Goal: Information Seeking & Learning: Compare options

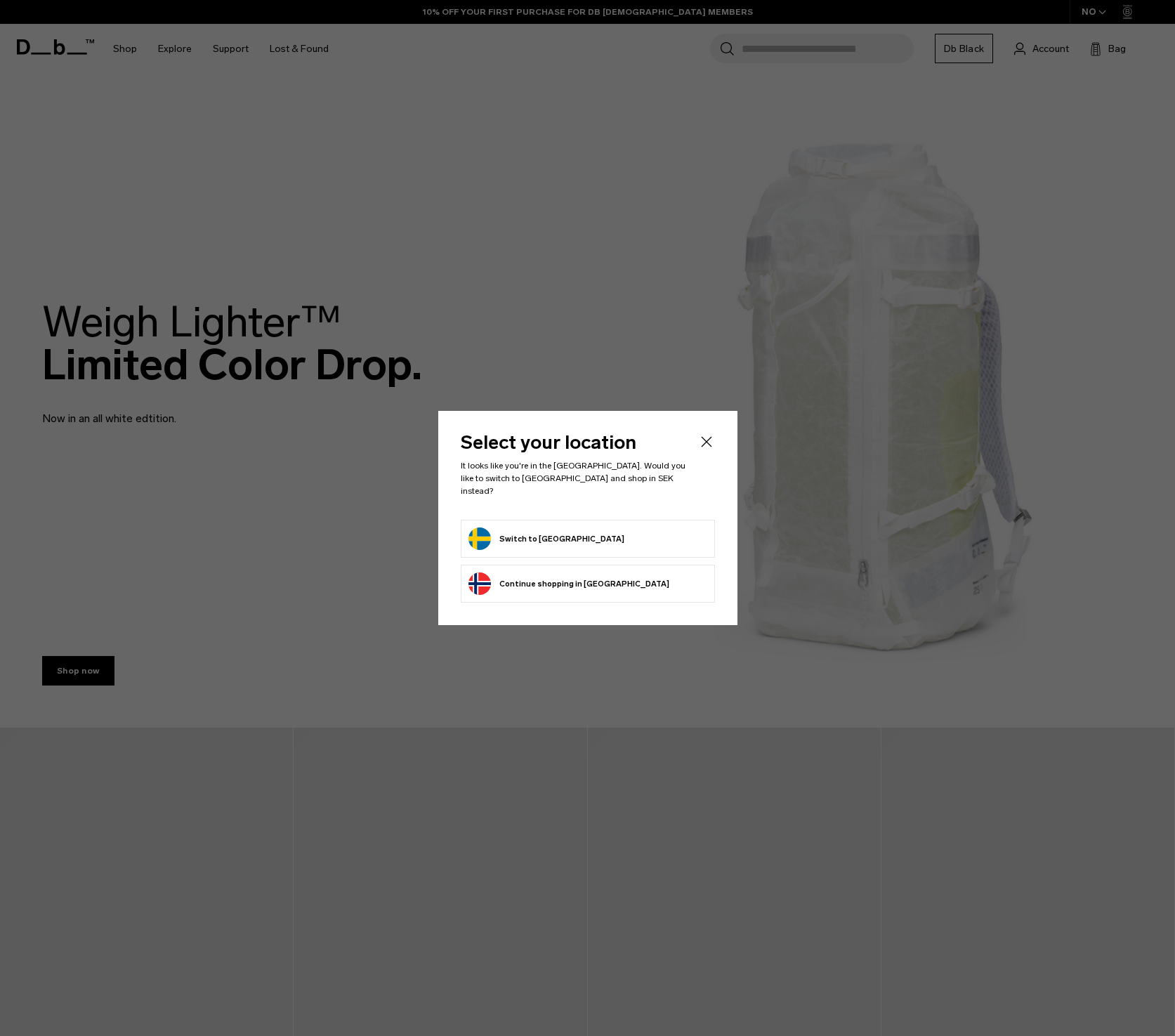
drag, startPoint x: 0, startPoint y: 0, endPoint x: 555, endPoint y: 523, distance: 762.6
click at [555, 528] on button "Switch to Sweden" at bounding box center [547, 539] width 156 height 22
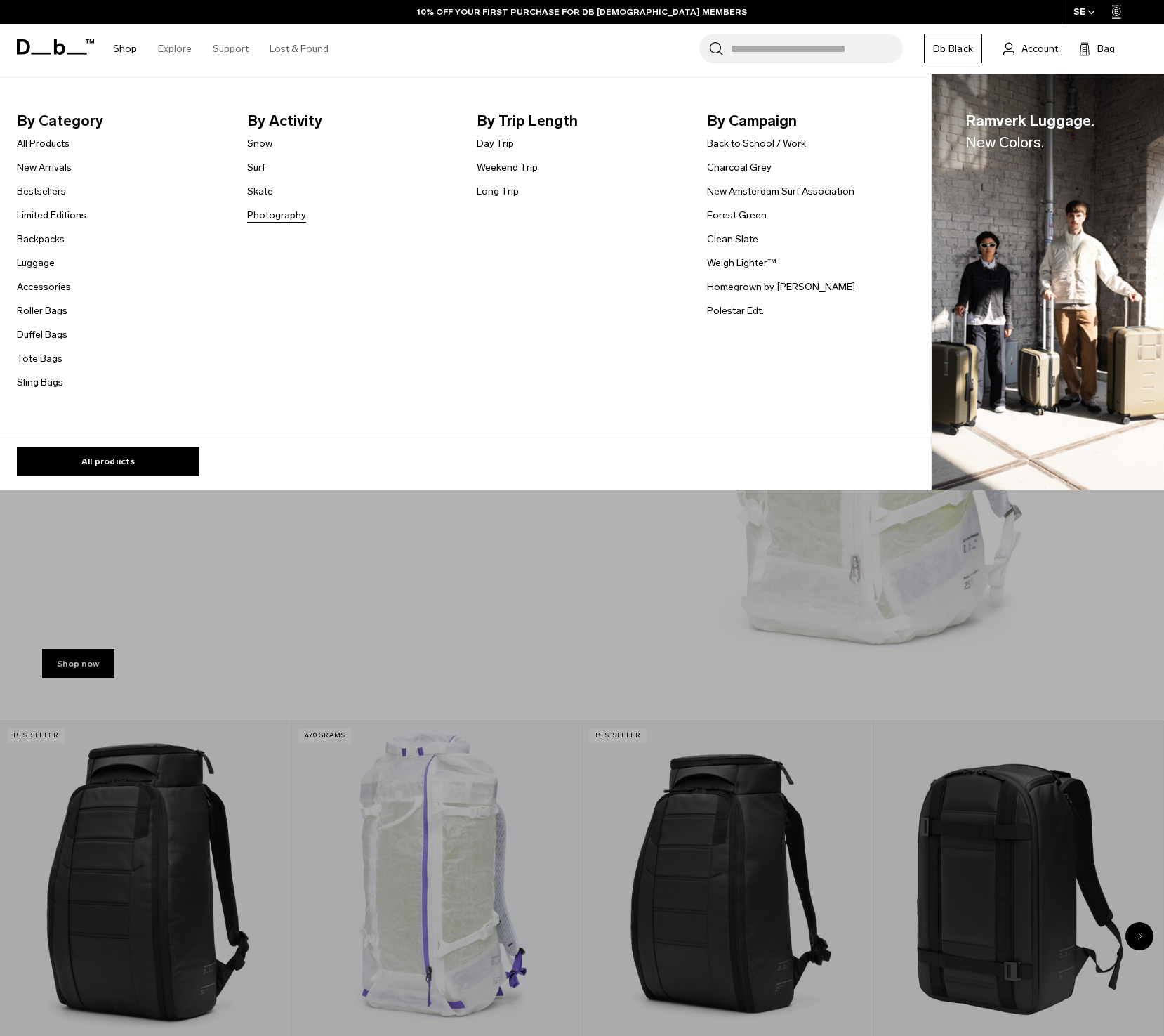
click at [263, 216] on link "Photography" at bounding box center [277, 215] width 59 height 15
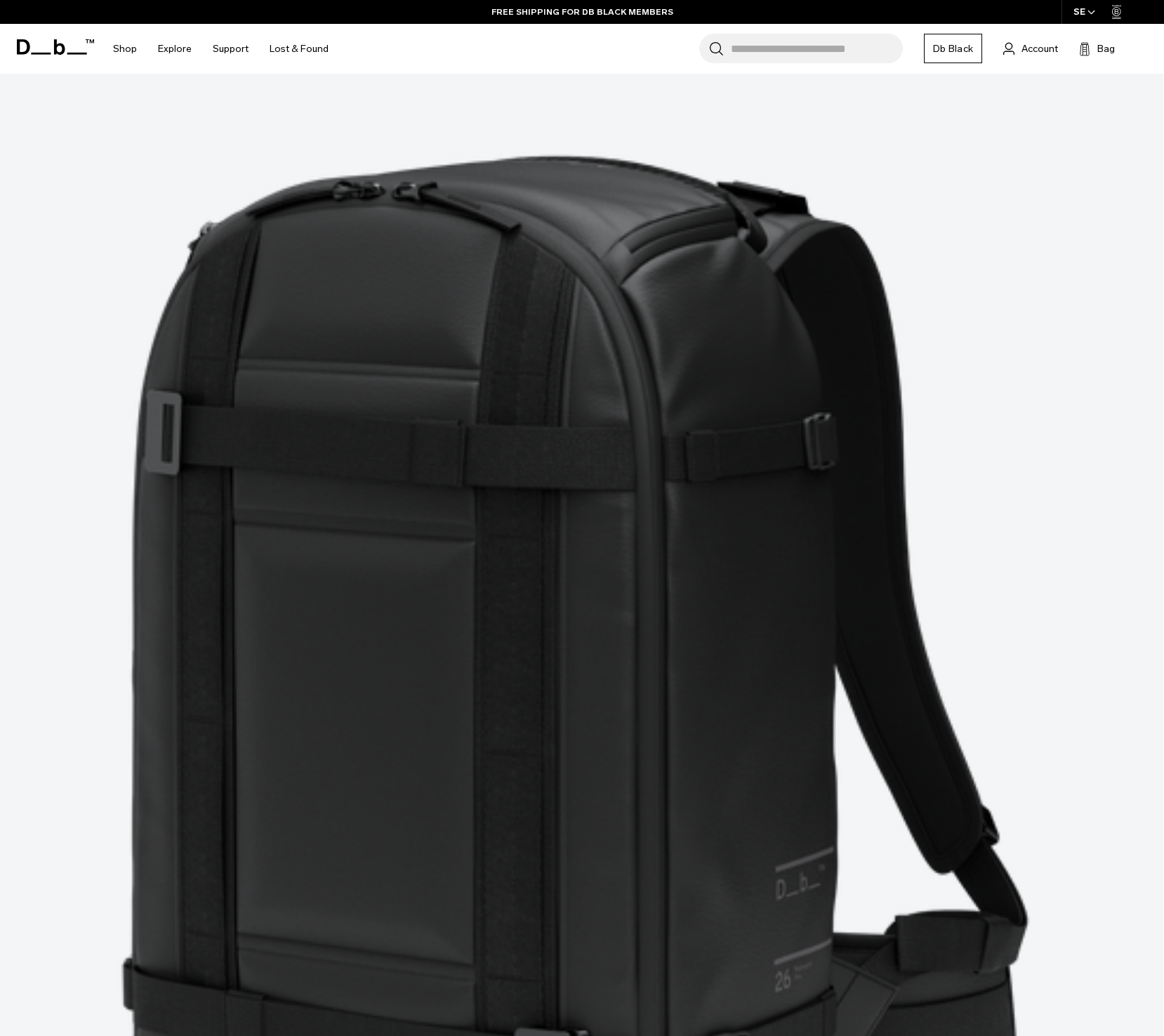
scroll to position [789, 0]
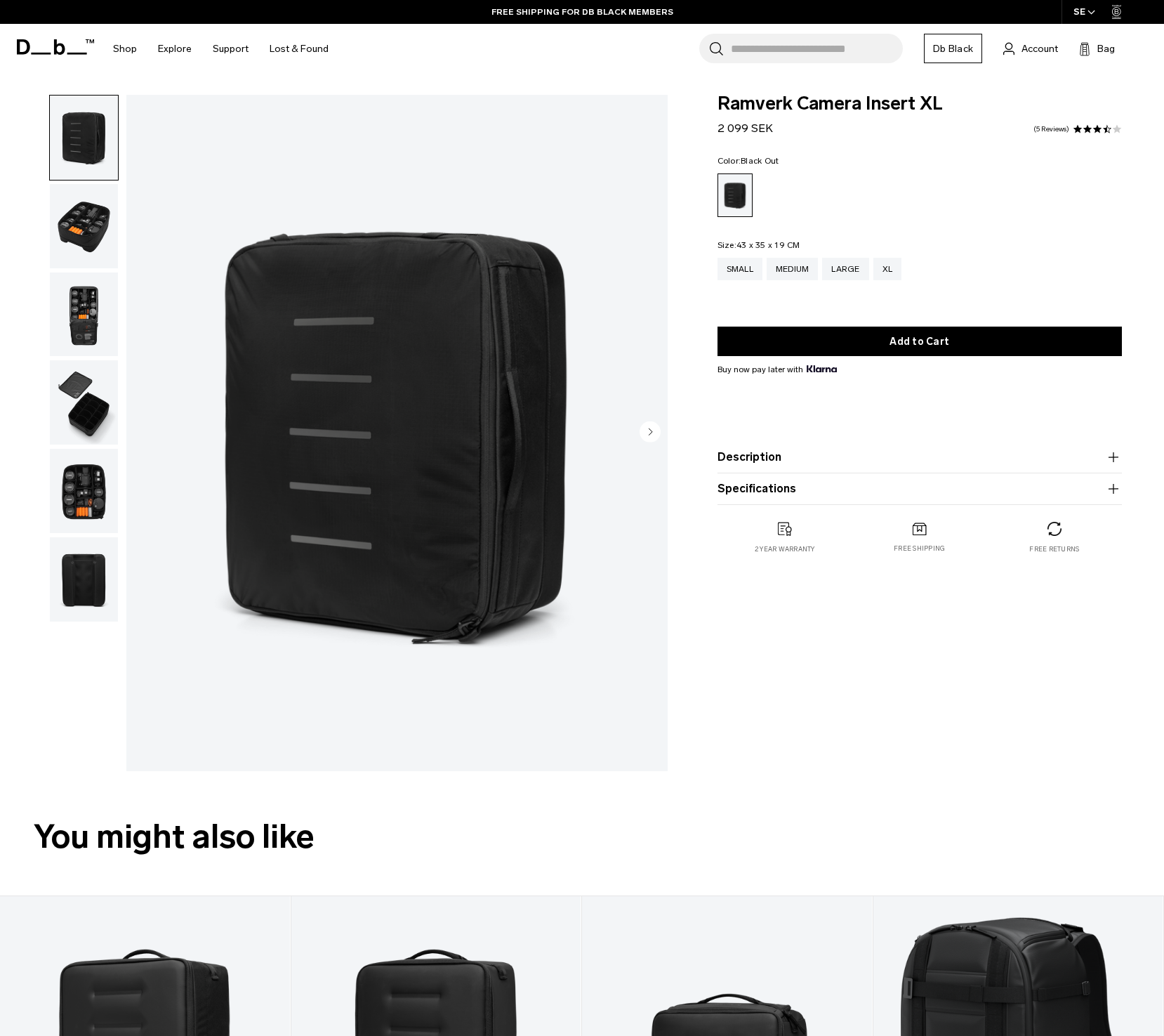
click at [88, 302] on img "button" at bounding box center [84, 314] width 68 height 84
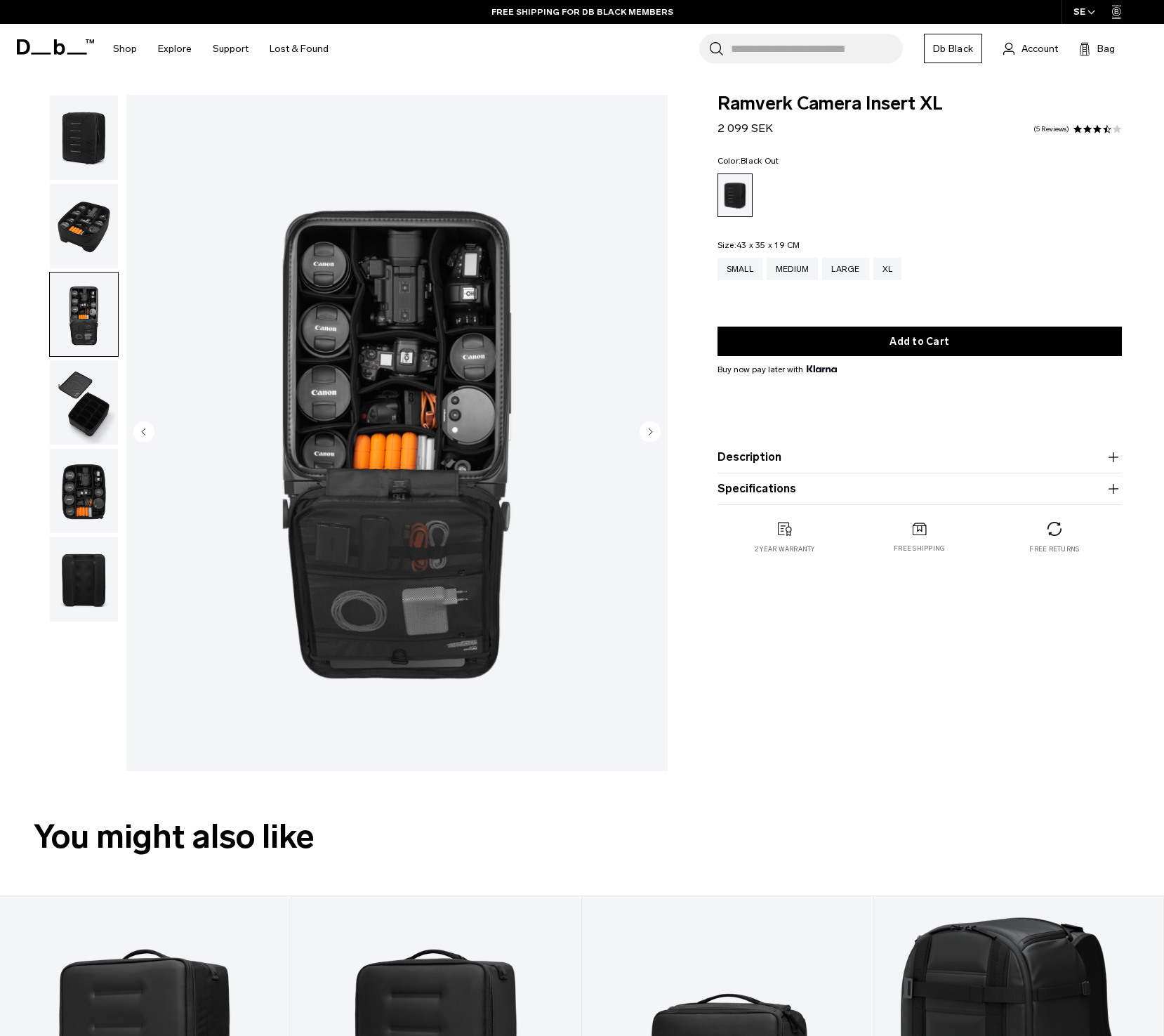
click at [82, 397] on img "button" at bounding box center [84, 403] width 68 height 84
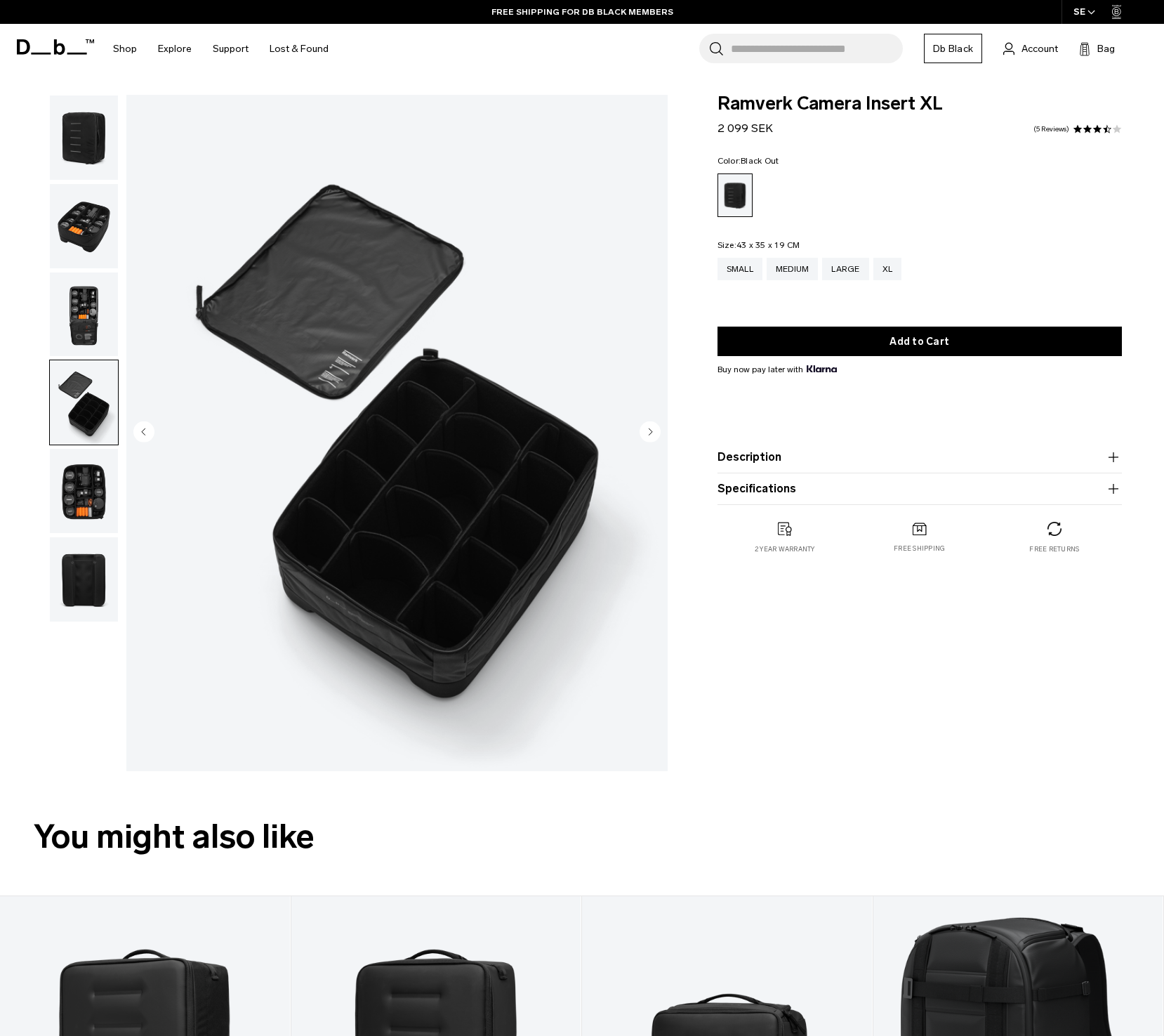
click at [95, 477] on img "button" at bounding box center [84, 491] width 68 height 84
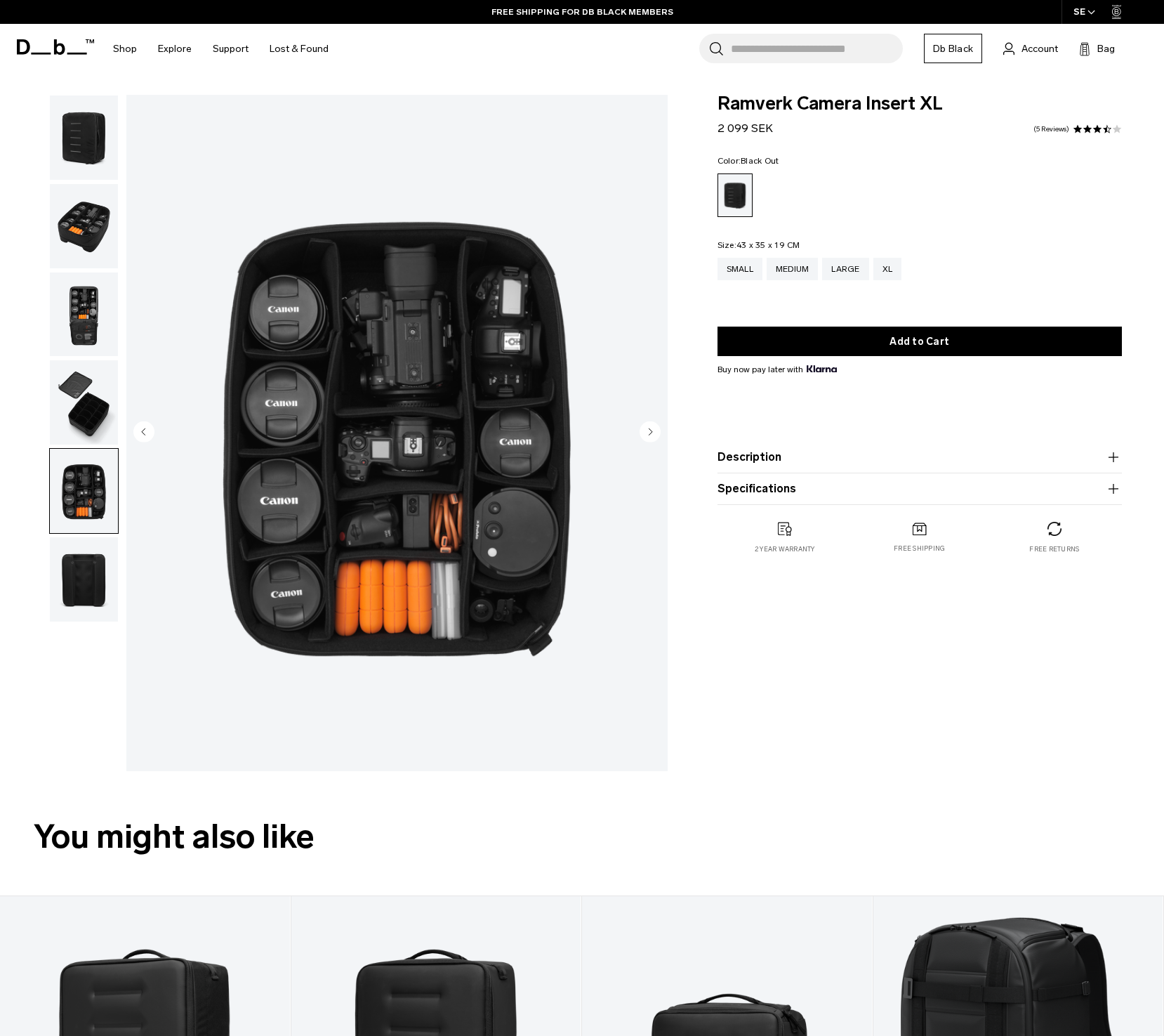
click at [99, 554] on img "button" at bounding box center [84, 579] width 68 height 84
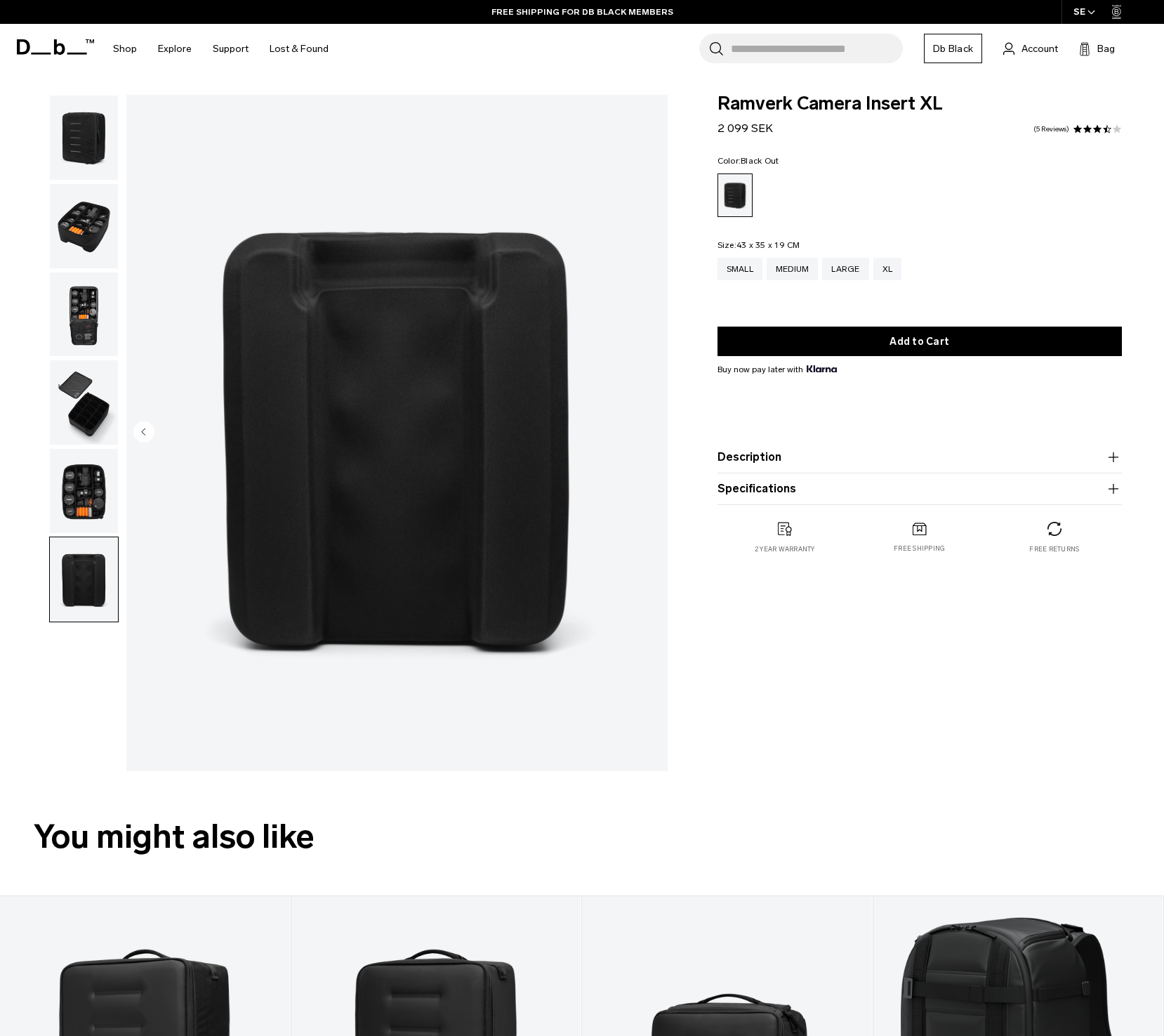
click at [763, 463] on button "Description" at bounding box center [920, 457] width 404 height 17
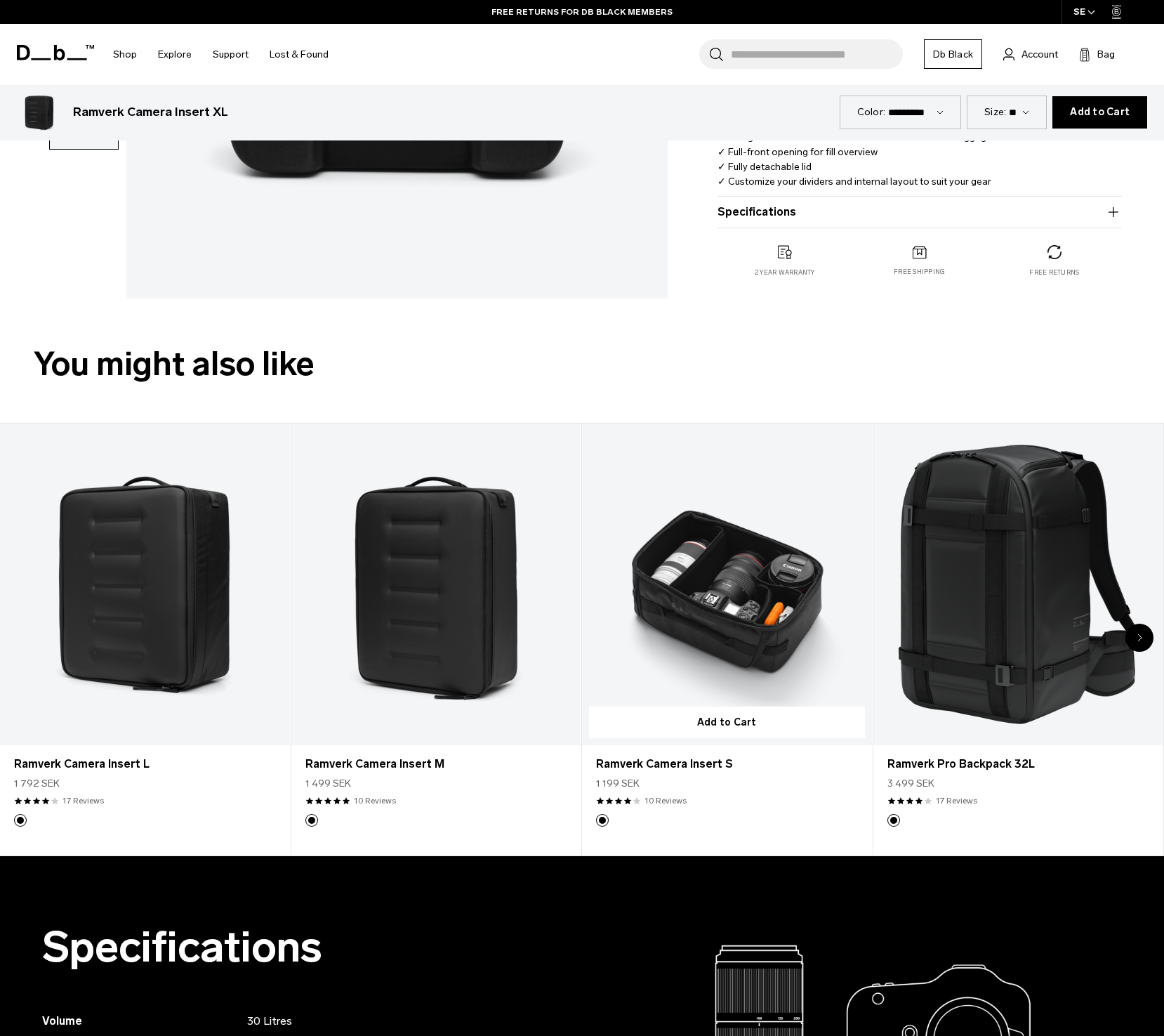
scroll to position [475, 0]
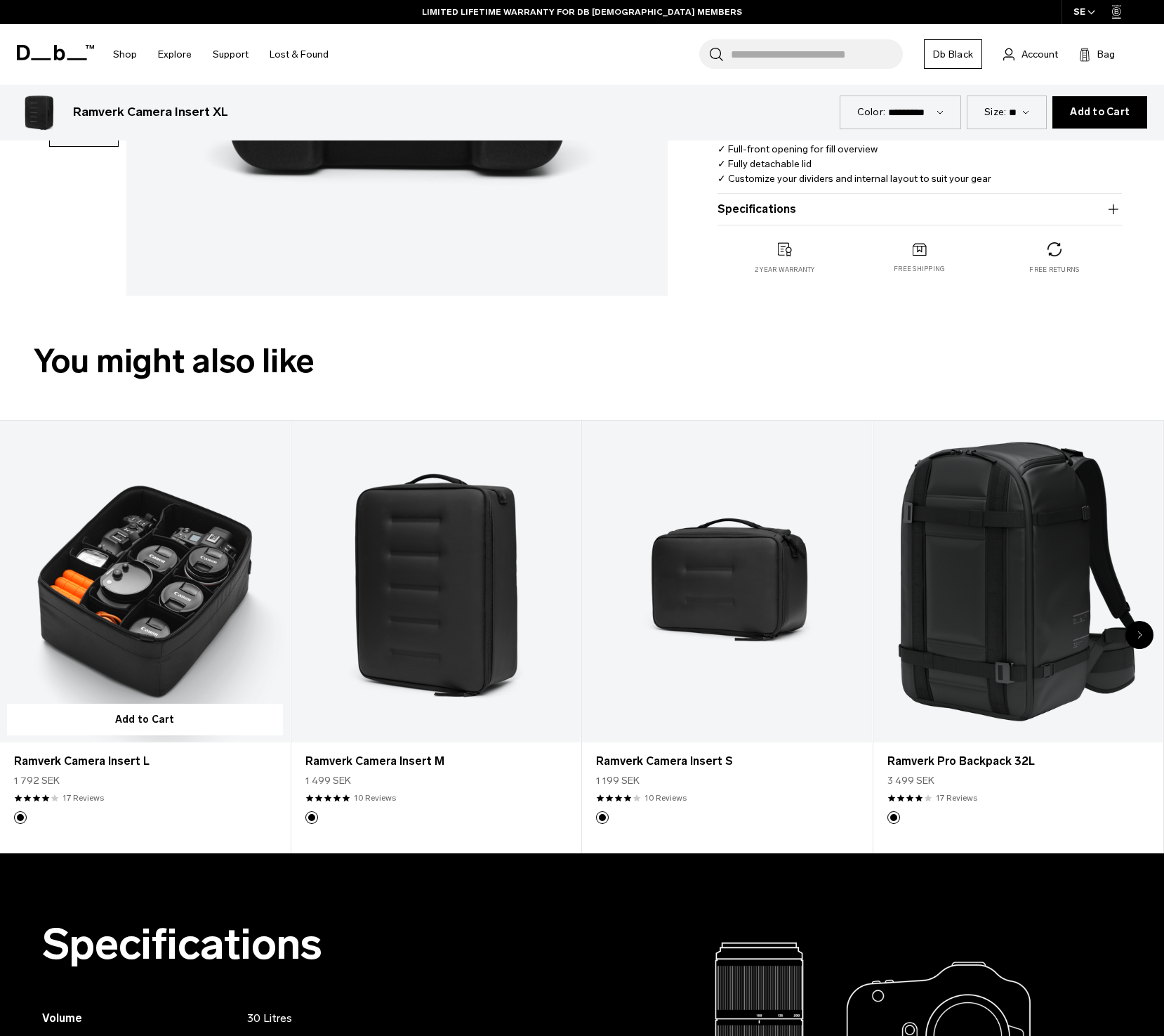
click at [142, 630] on link "Ramverk Camera Insert L" at bounding box center [145, 582] width 290 height 321
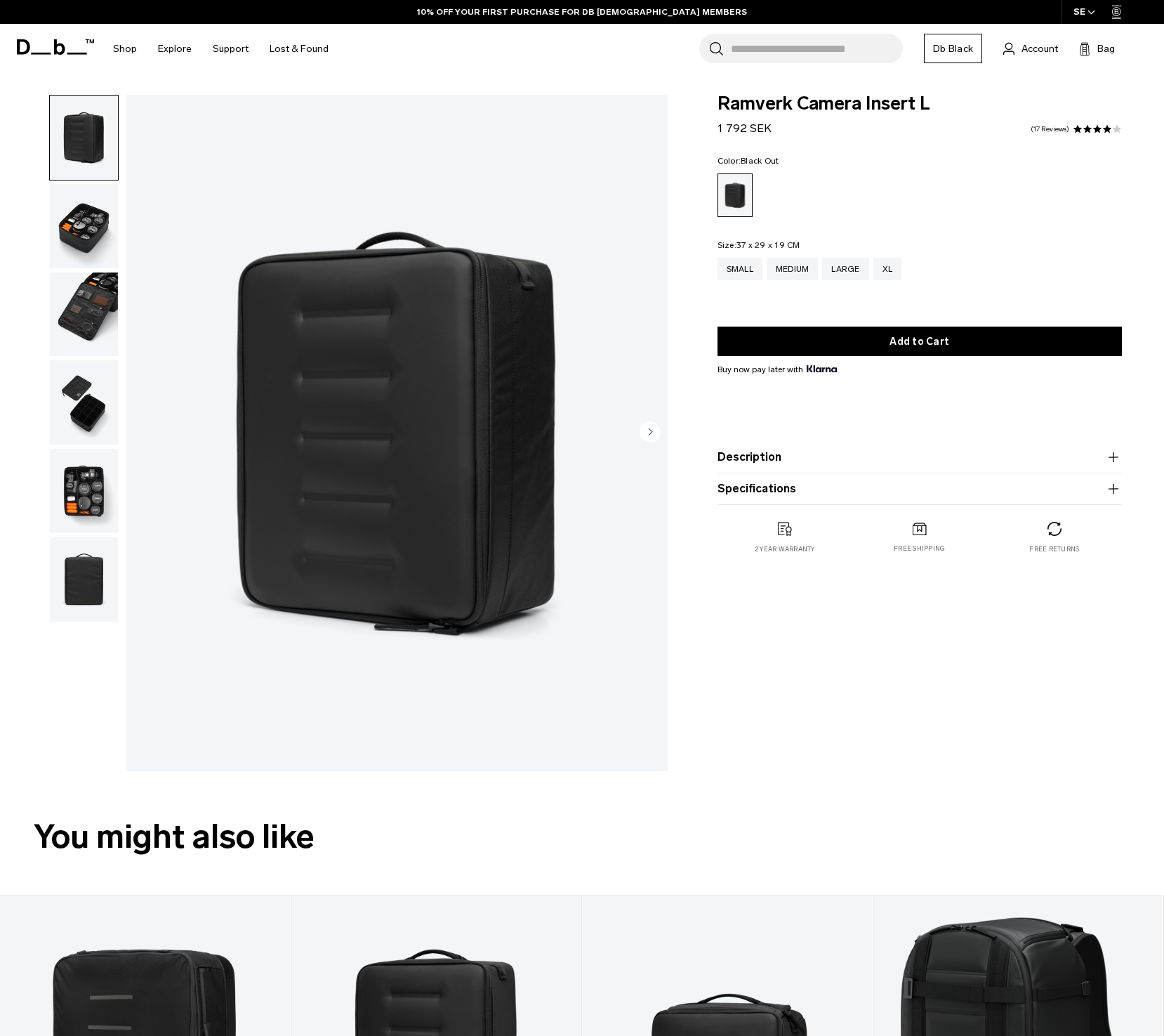
drag, startPoint x: 839, startPoint y: 445, endPoint x: 839, endPoint y: 464, distance: 19.0
click at [839, 445] on product-accordion "Description Superior in shape and structure, the Ramverk Large Camera Insert ha…" at bounding box center [920, 458] width 404 height 32
click at [839, 464] on button "Description" at bounding box center [920, 457] width 404 height 17
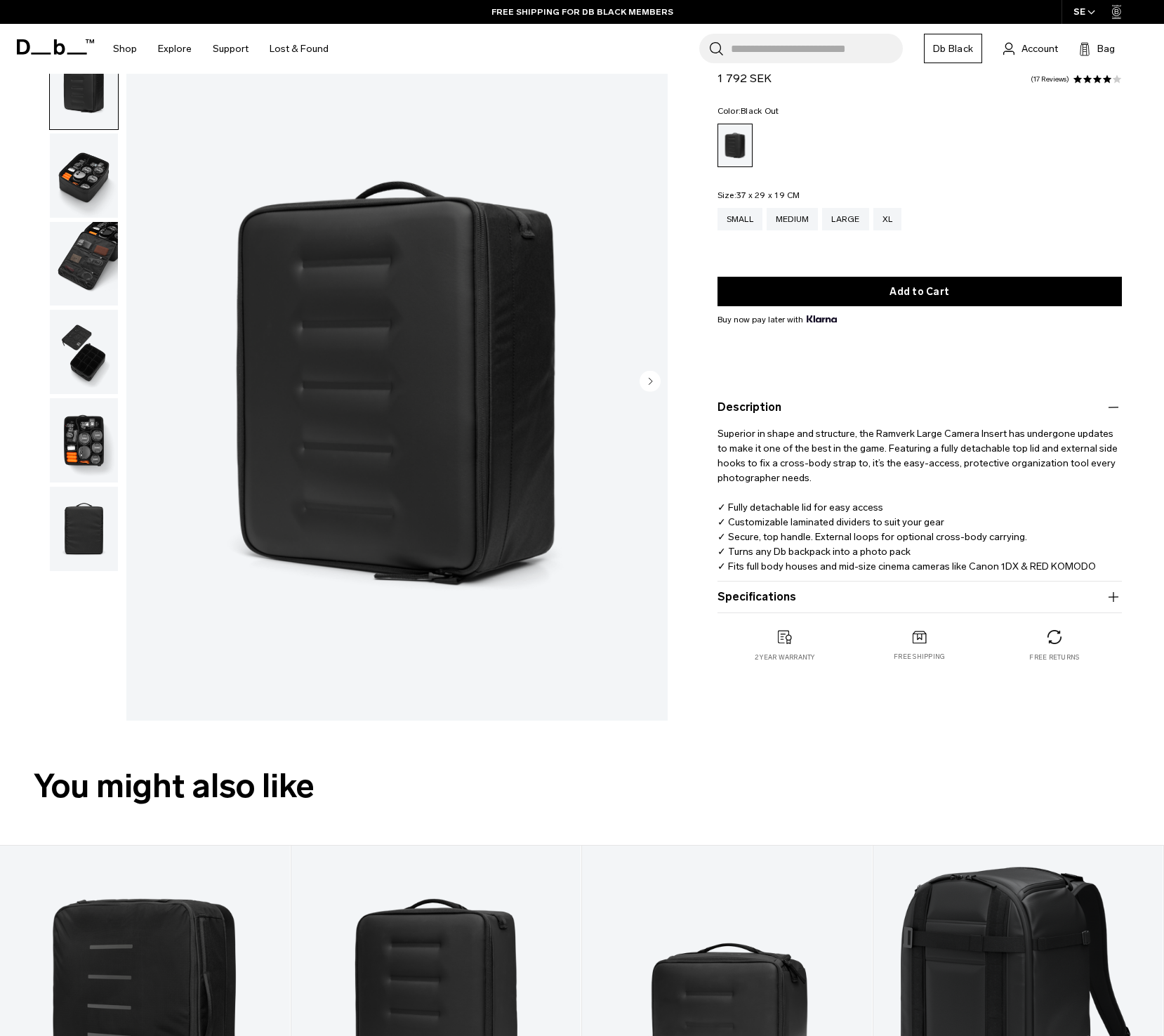
scroll to position [88, 0]
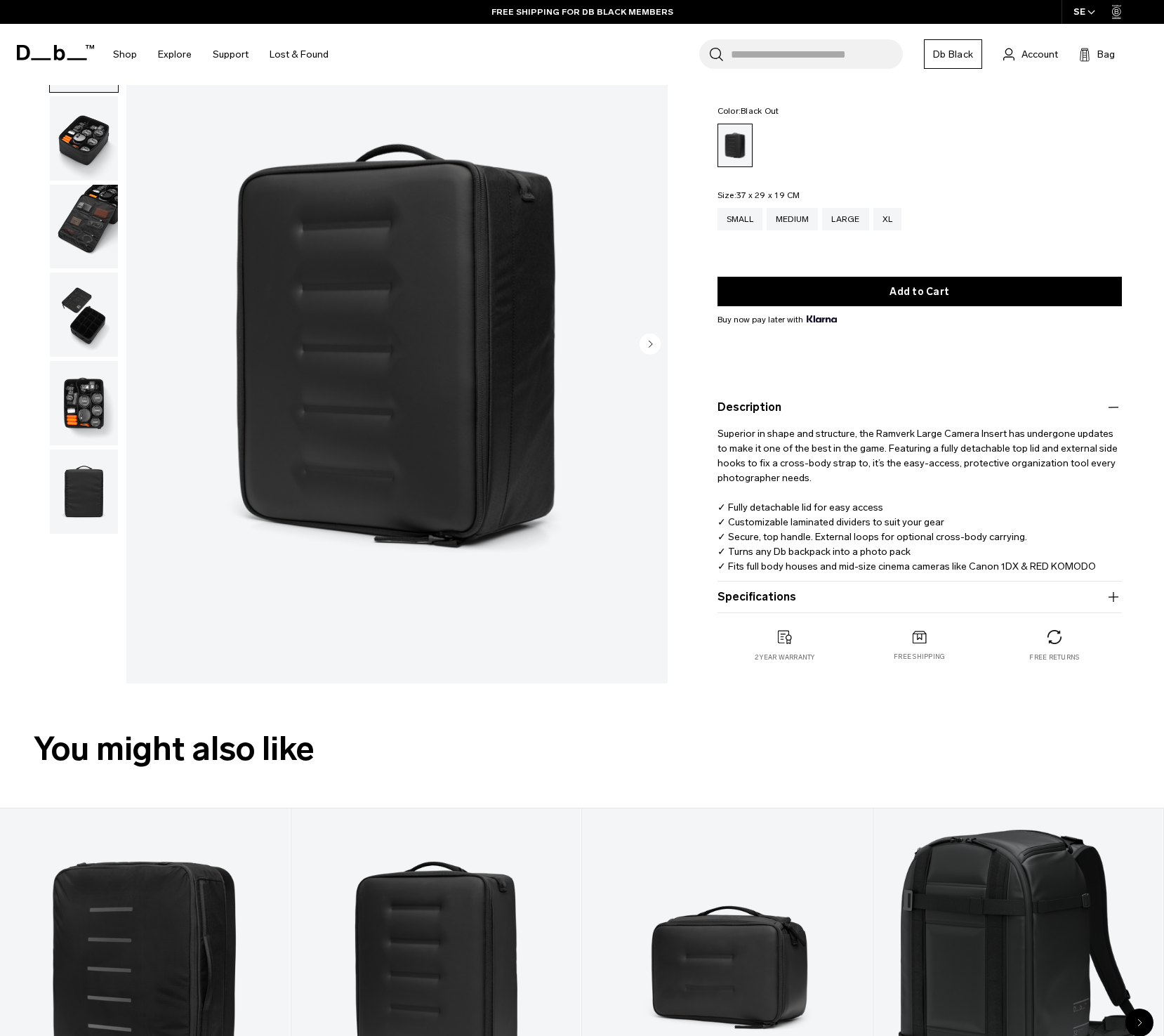
click at [804, 606] on product-accordion "Specifications Volume 19 Litres Dimensions 37 x 29 x 19 CM (H x W x D) Weight 1…" at bounding box center [920, 598] width 404 height 32
click at [803, 595] on button "Specifications" at bounding box center [920, 596] width 404 height 17
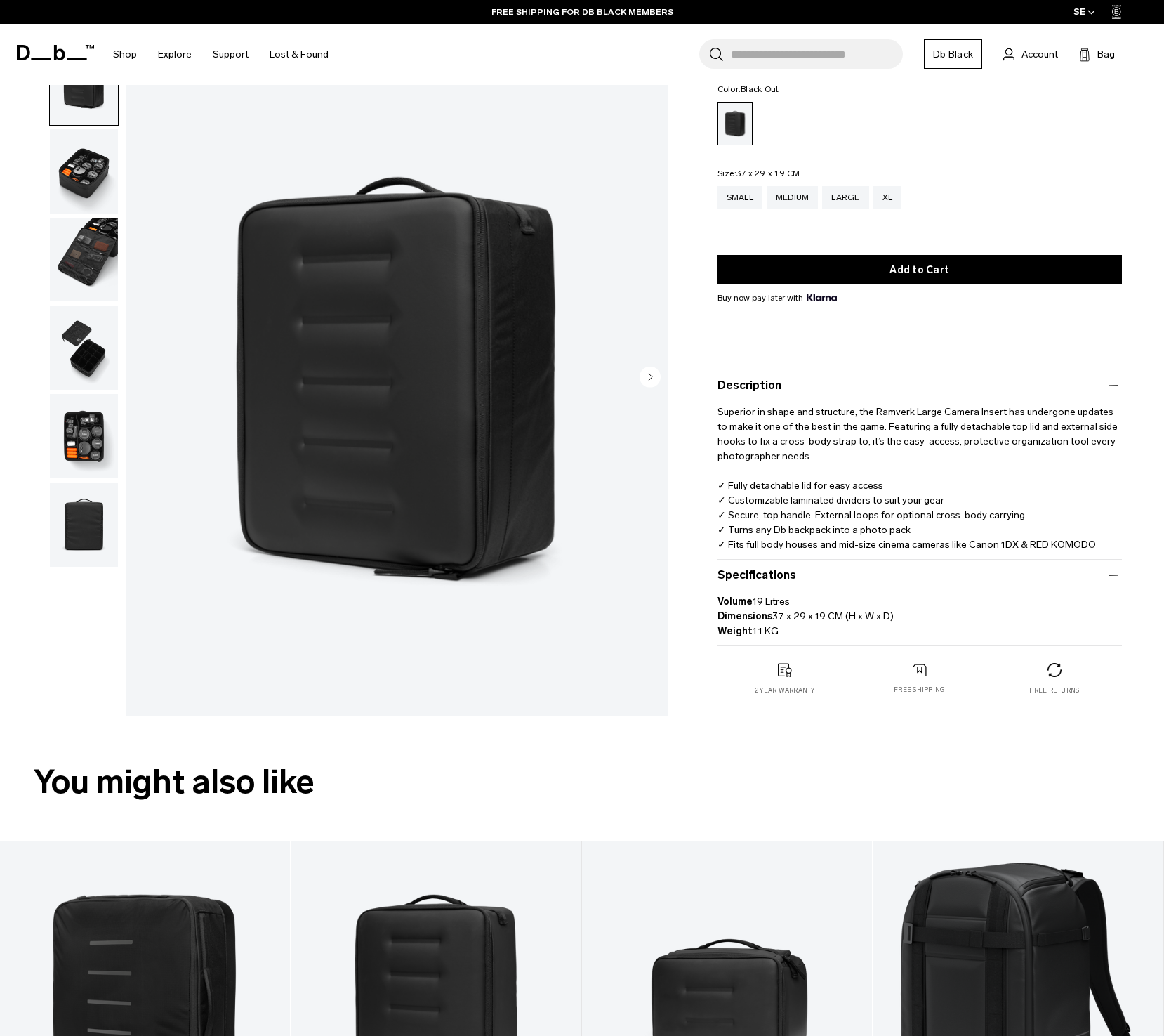
scroll to position [0, 0]
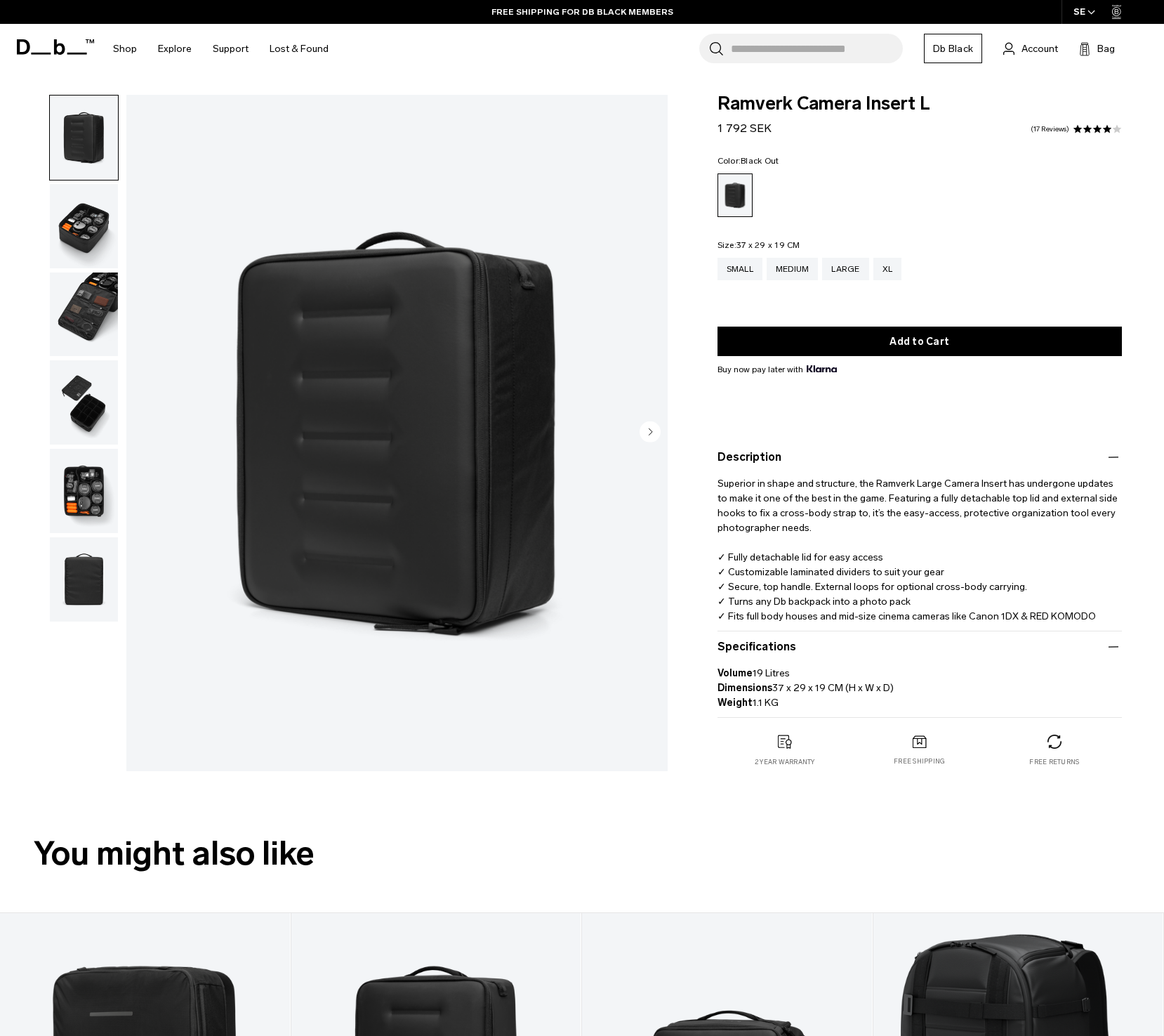
click at [115, 310] on img "button" at bounding box center [84, 314] width 68 height 84
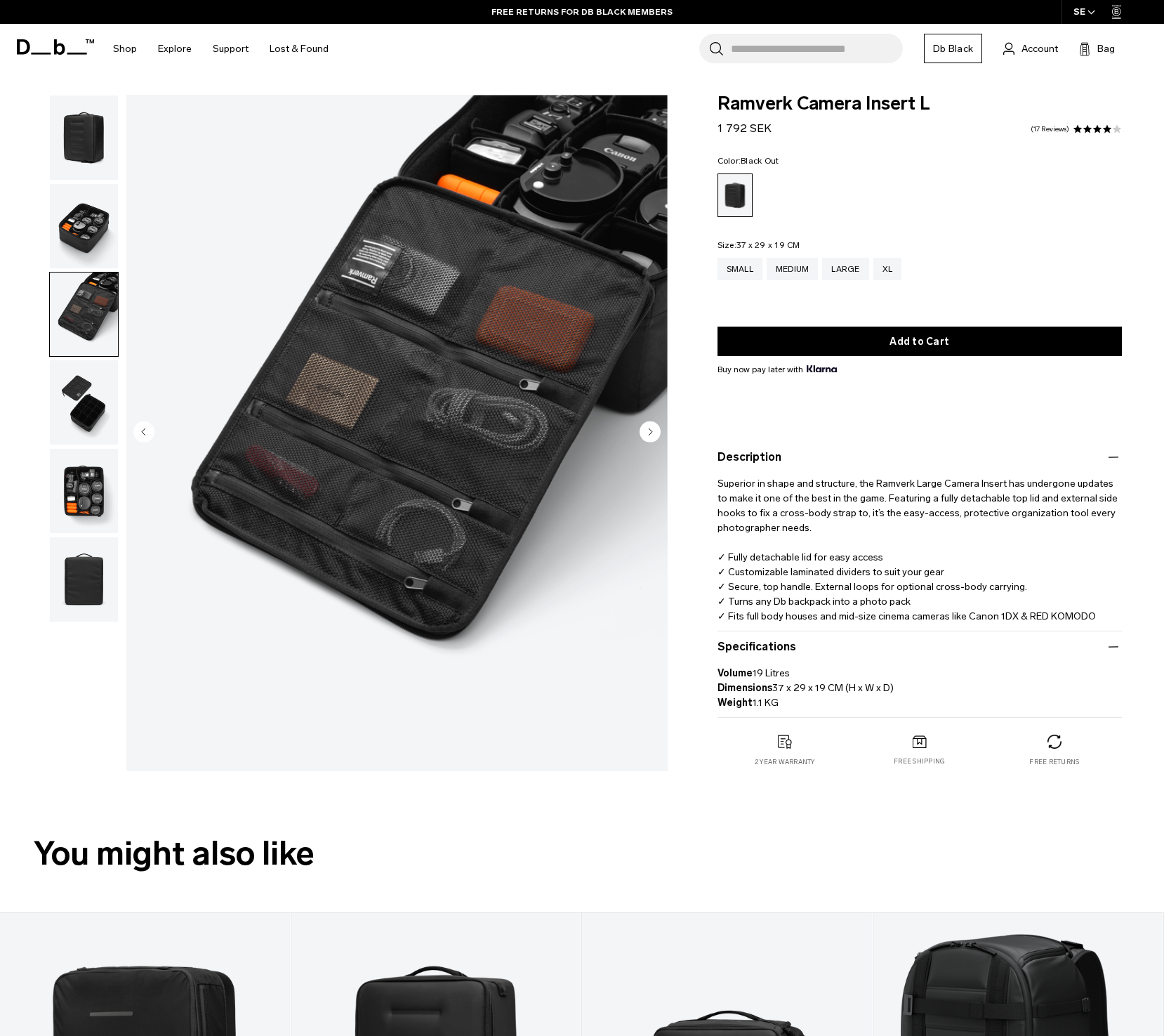
click at [88, 383] on img "button" at bounding box center [84, 403] width 68 height 84
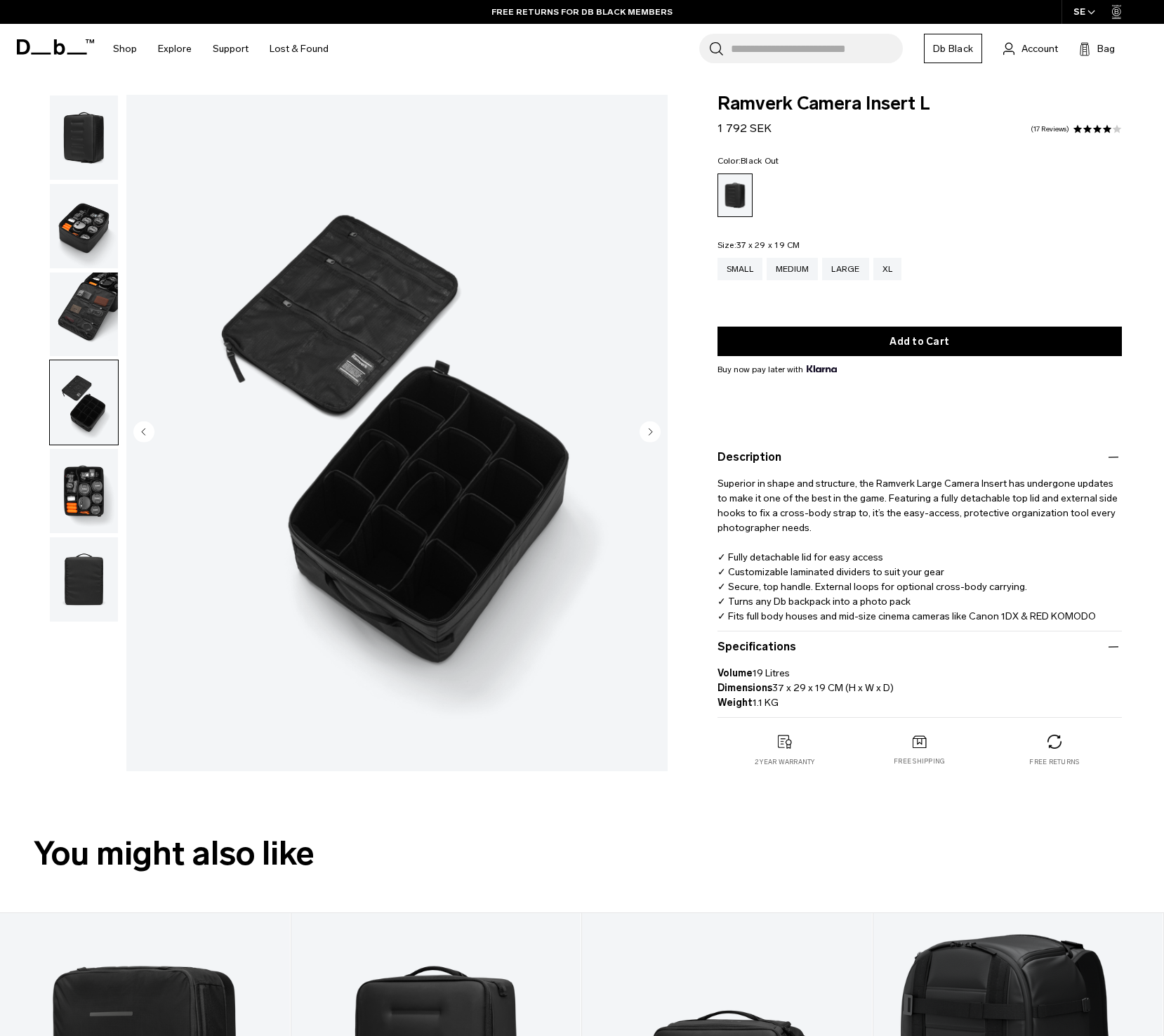
click at [83, 477] on img "button" at bounding box center [84, 491] width 68 height 84
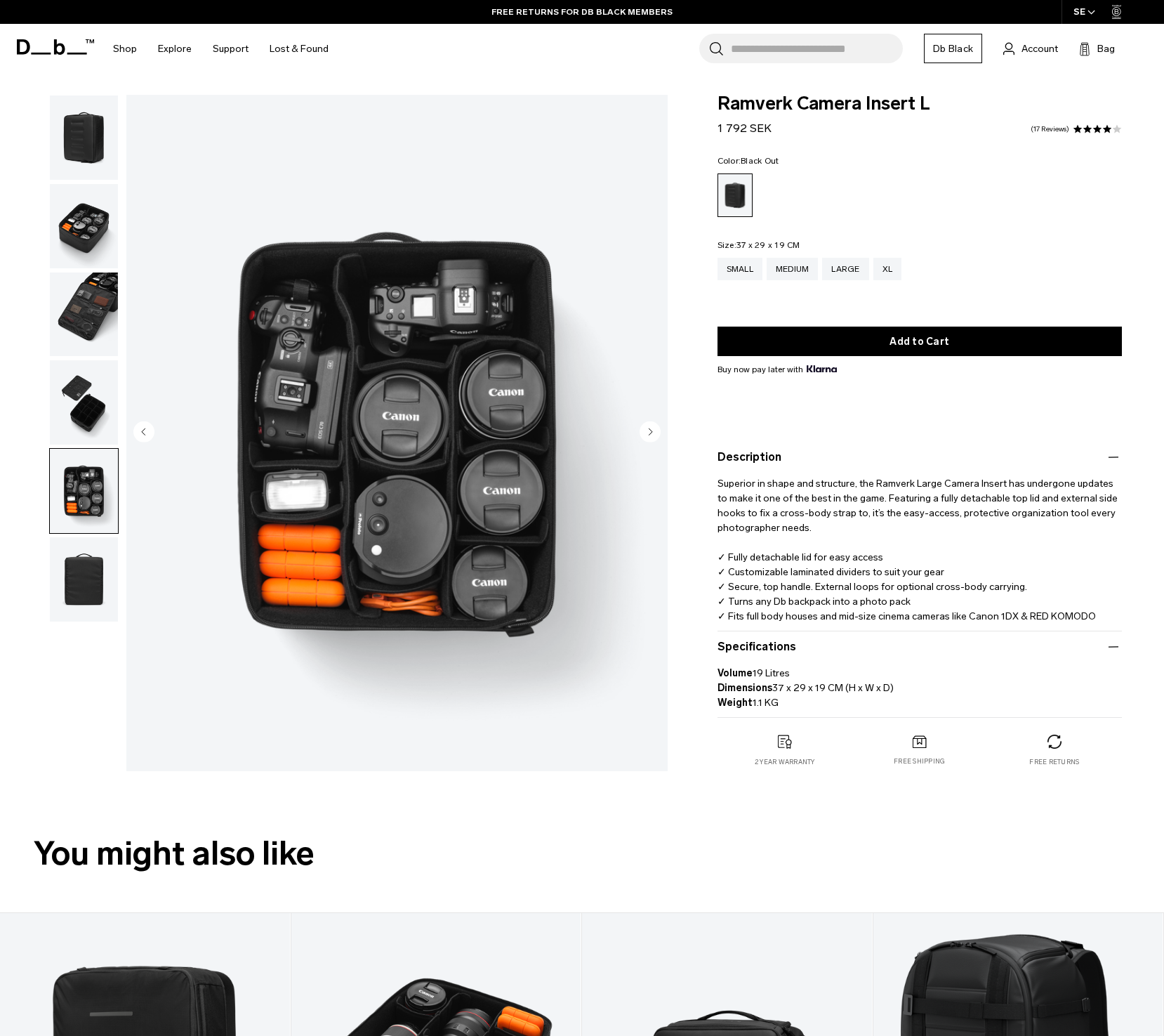
scroll to position [668, 0]
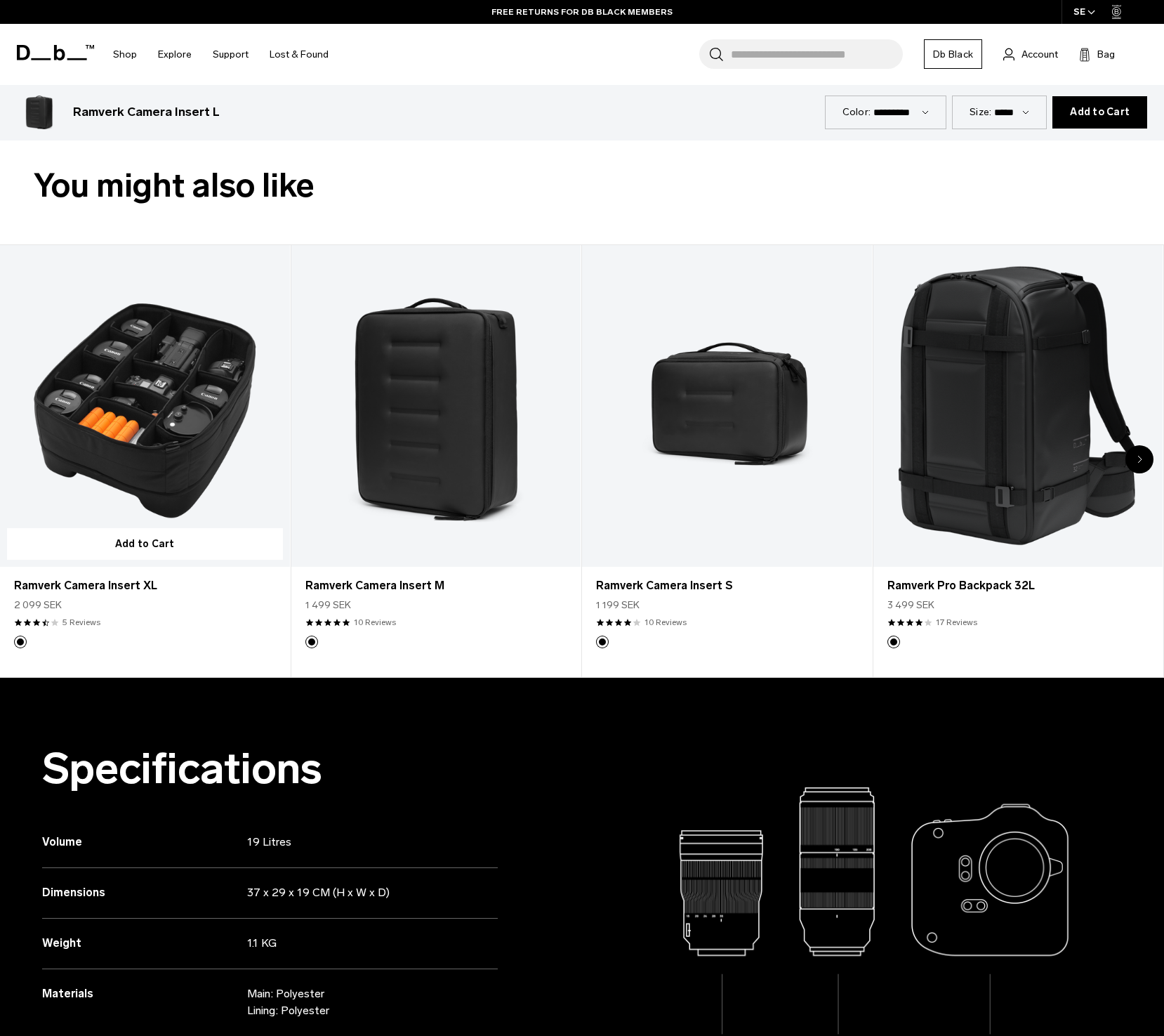
click at [165, 438] on link "Ramverk Camera Insert XL" at bounding box center [145, 406] width 290 height 321
